Goal: Navigation & Orientation: Find specific page/section

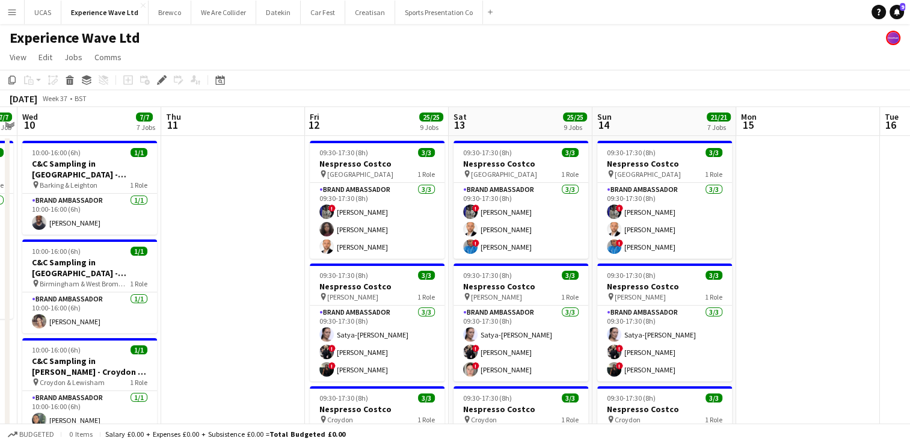
click at [14, 15] on app-icon "Menu" at bounding box center [12, 12] width 10 height 10
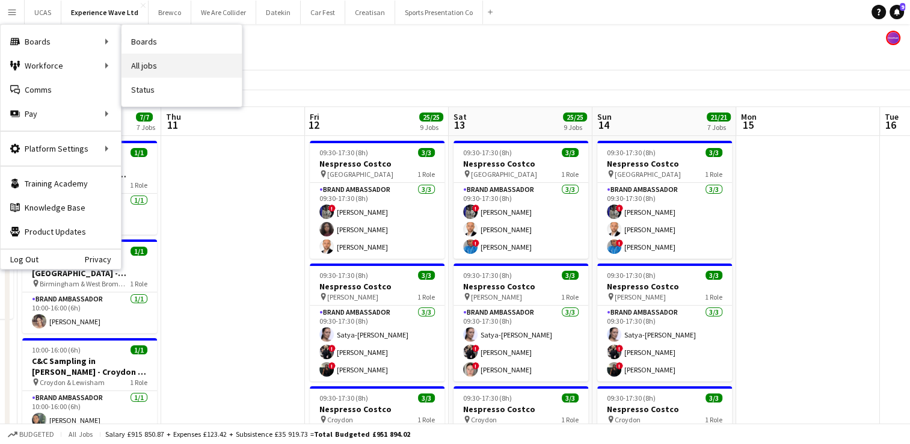
click at [164, 61] on link "All jobs" at bounding box center [181, 66] width 120 height 24
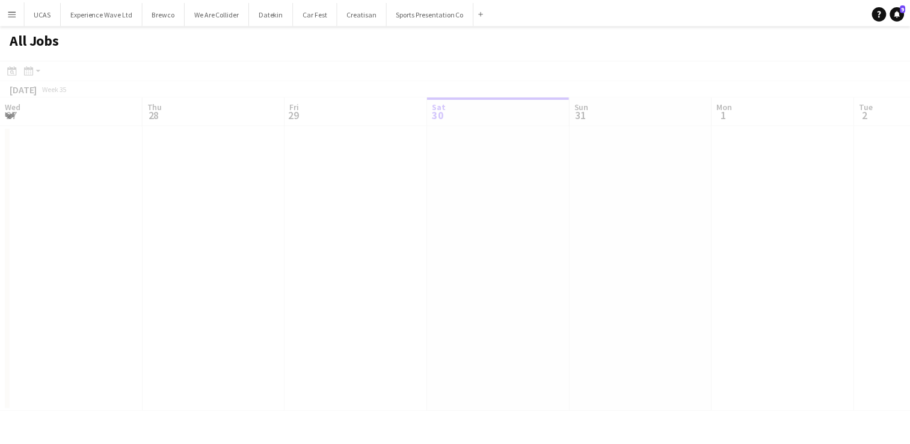
scroll to position [0, 287]
